Goal: Task Accomplishment & Management: Manage account settings

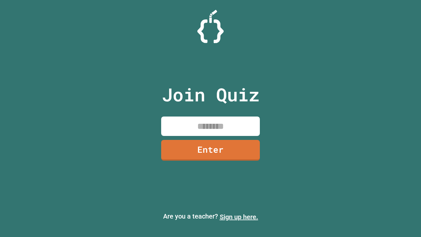
click at [239, 217] on link "Sign up here." at bounding box center [239, 217] width 38 height 8
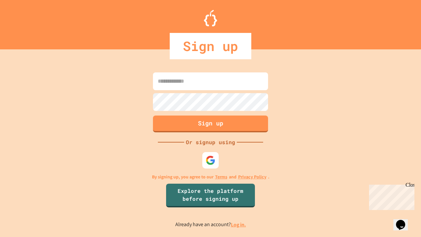
click at [239, 224] on link "Log in." at bounding box center [238, 224] width 15 height 7
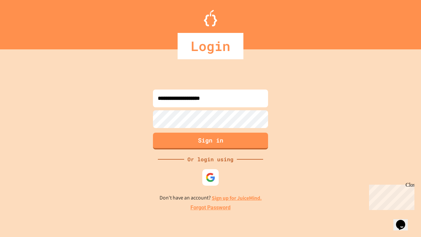
type input "**********"
